Goal: Check status: Check status

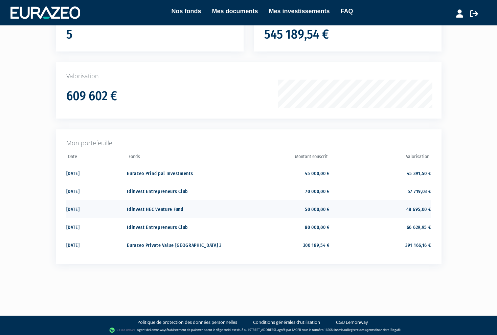
scroll to position [70, 0]
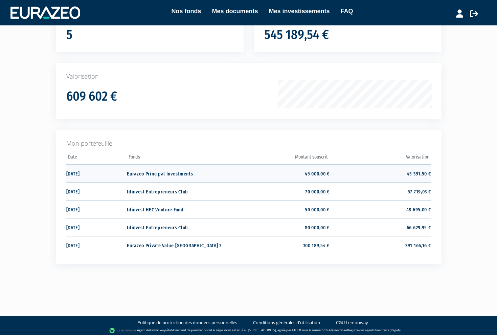
click at [188, 173] on td "Eurazeo Principal Investments" at bounding box center [177, 173] width 101 height 18
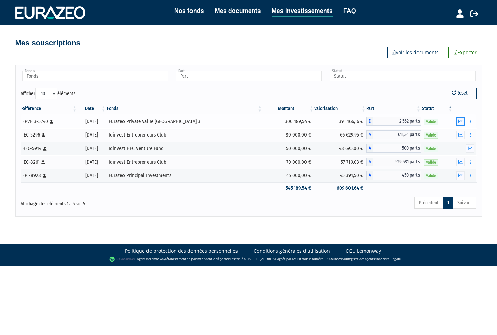
click at [463, 121] on icon "button" at bounding box center [461, 121] width 4 height 4
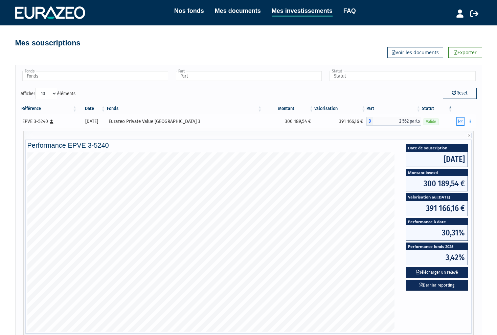
click at [463, 121] on icon "button" at bounding box center [461, 121] width 4 height 4
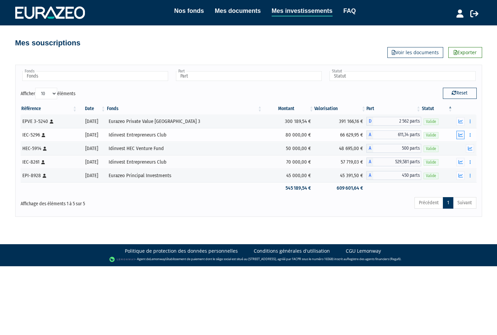
click at [461, 131] on button "button" at bounding box center [461, 135] width 8 height 8
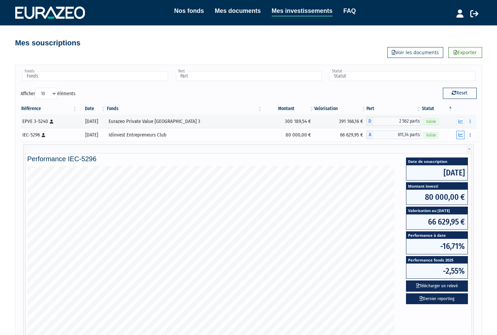
click at [461, 131] on button "button" at bounding box center [461, 135] width 8 height 8
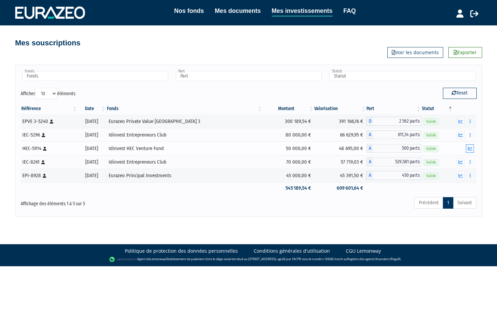
click at [470, 149] on icon "button" at bounding box center [470, 148] width 4 height 4
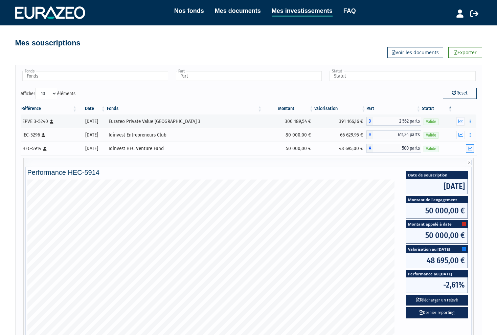
click at [470, 149] on icon "button" at bounding box center [470, 148] width 4 height 4
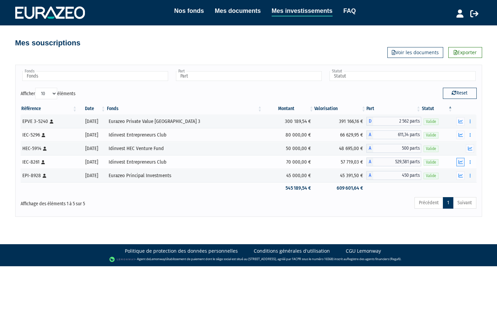
click at [462, 161] on icon "button" at bounding box center [461, 162] width 4 height 4
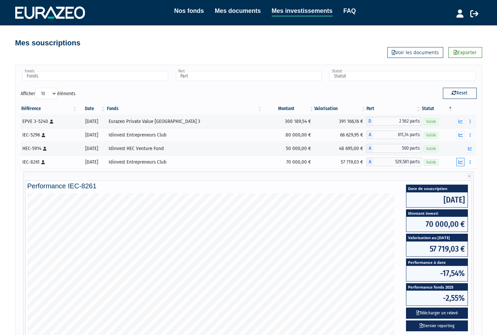
click at [462, 161] on icon "button" at bounding box center [461, 162] width 4 height 4
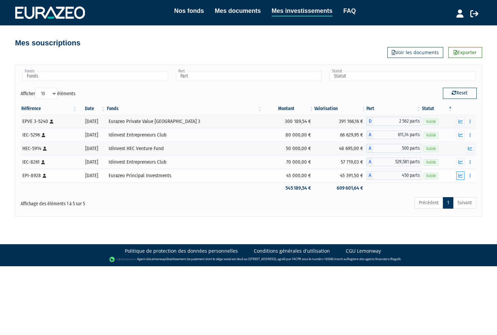
click at [461, 176] on icon "button" at bounding box center [461, 175] width 4 height 4
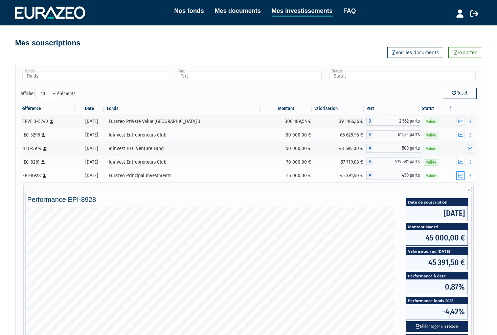
click at [461, 176] on icon "button" at bounding box center [461, 175] width 4 height 4
